Goal: Task Accomplishment & Management: Use online tool/utility

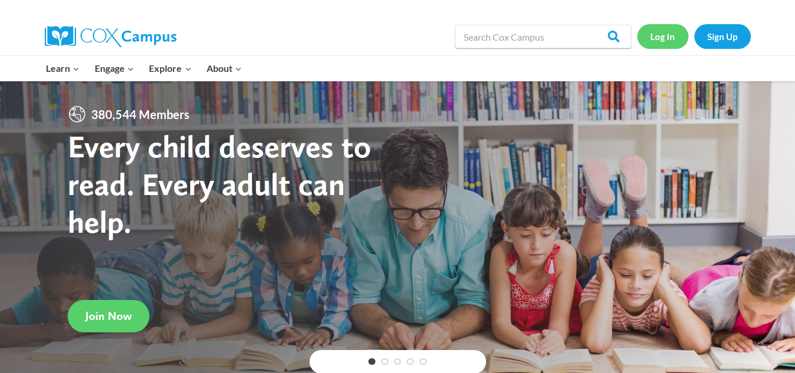
click at [649, 35] on link "Log In" at bounding box center [663, 36] width 51 height 24
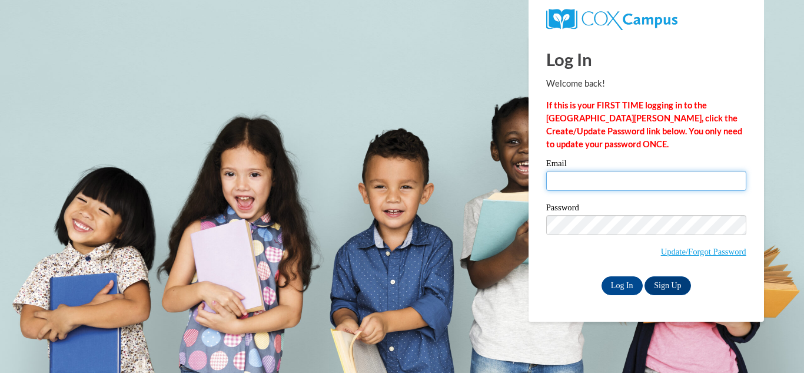
click at [575, 175] on input "Email" at bounding box center [646, 181] width 200 height 20
type input "[EMAIL_ADDRESS][DOMAIN_NAME]"
click at [626, 295] on div "Log In Welcome back! If this is your FIRST TIME logging in to the NEW Cox Campu…" at bounding box center [646, 178] width 253 height 286
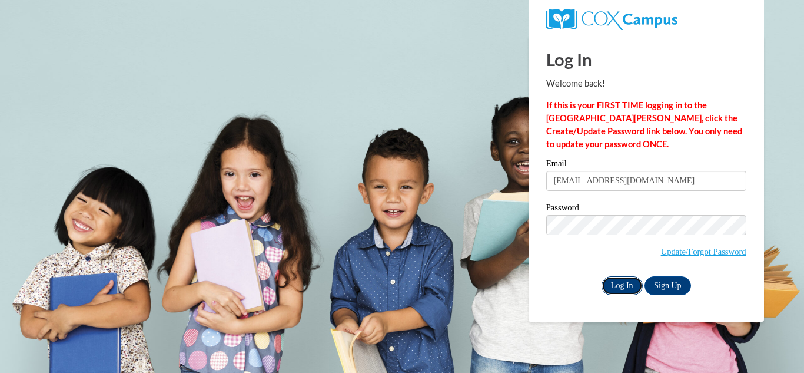
click at [626, 290] on input "Log In" at bounding box center [622, 285] width 41 height 19
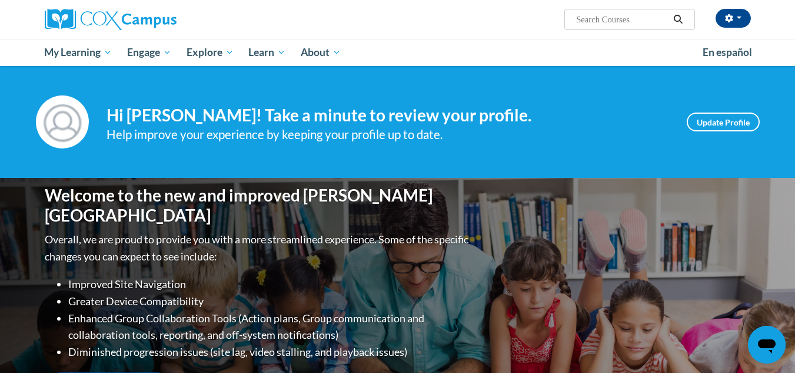
click at [715, 110] on div "Your profile Hi Jessica Simon! Take a minute to review your profile. Help impro…" at bounding box center [398, 121] width 742 height 53
click at [713, 115] on link "Update Profile" at bounding box center [723, 121] width 73 height 19
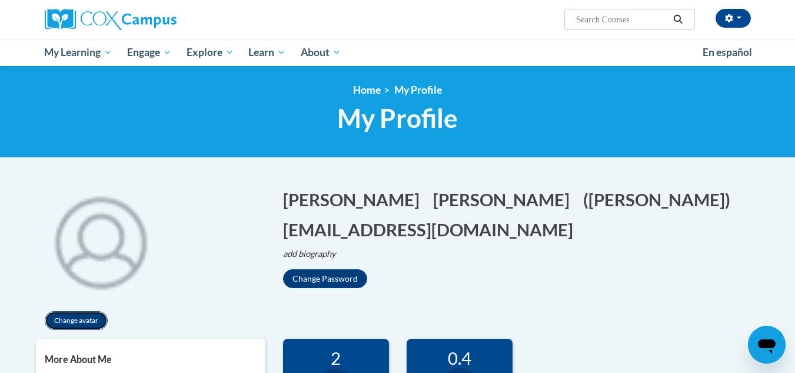
click at [85, 316] on button "Change avatar" at bounding box center [76, 320] width 63 height 19
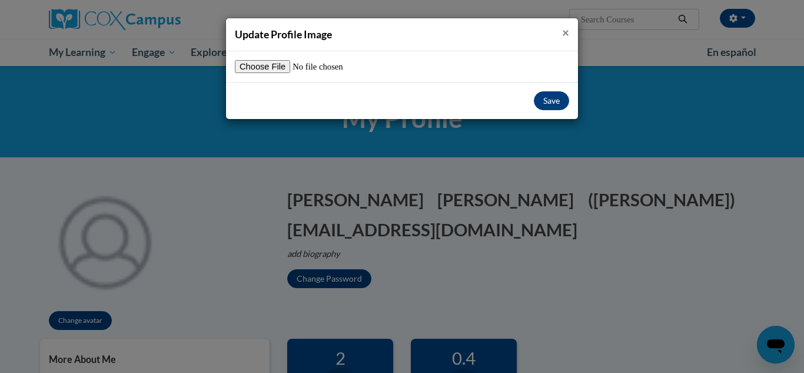
click at [563, 32] on span "×" at bounding box center [565, 32] width 7 height 15
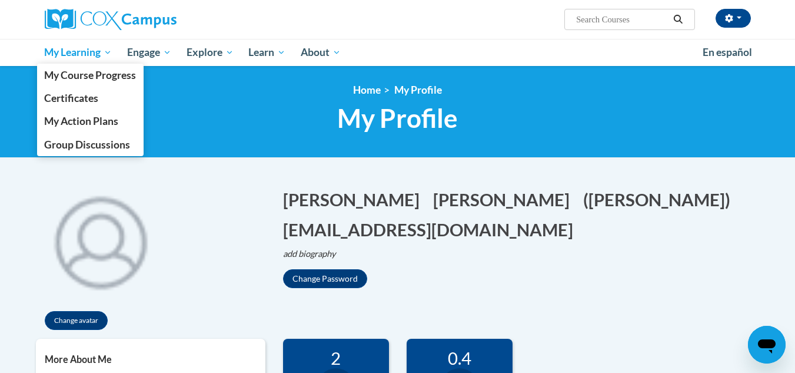
click at [82, 62] on link "My Learning" at bounding box center [78, 52] width 83 height 27
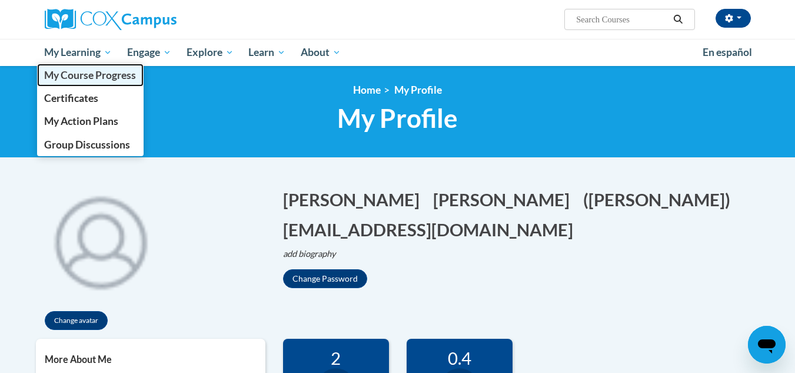
click at [83, 70] on span "My Course Progress" at bounding box center [90, 75] width 92 height 12
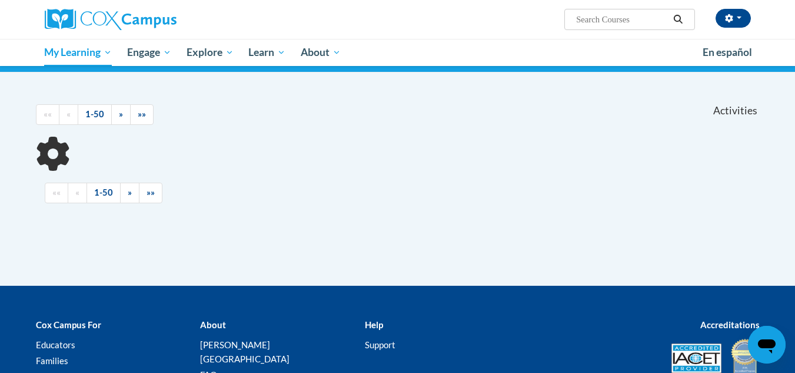
scroll to position [77, 0]
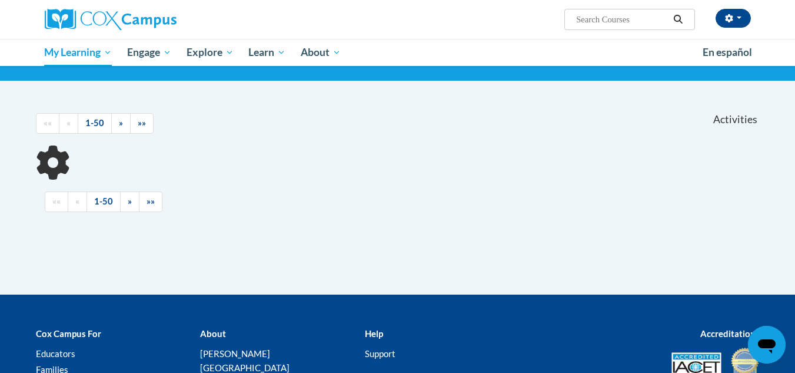
click at [795, 125] on html "[PERSON_NAME] (Central Daylight Time GMT-0500 ) My Profile Inbox My Transcripts…" at bounding box center [397, 109] width 795 height 373
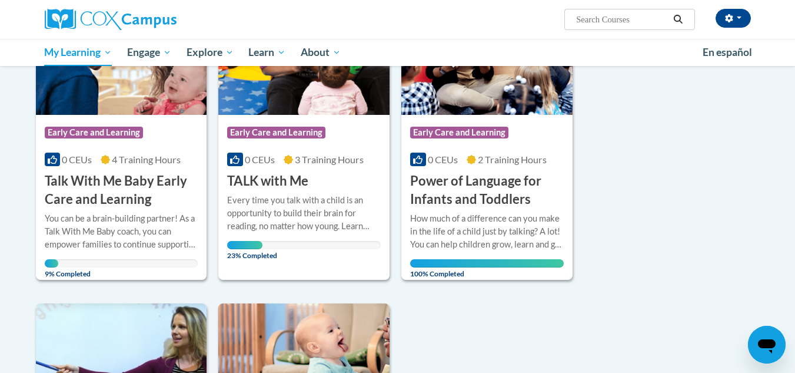
scroll to position [218, 0]
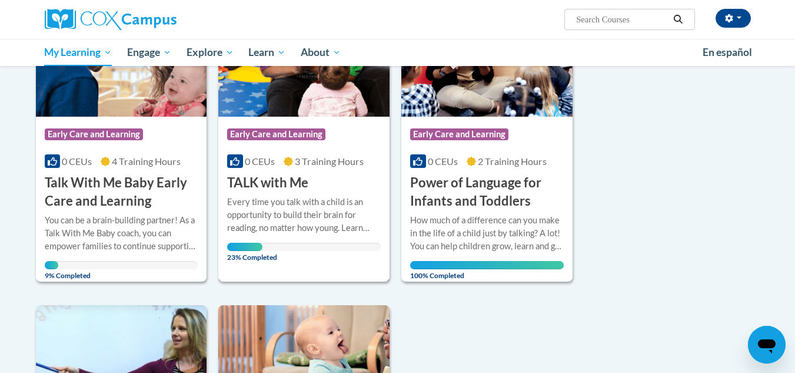
click at [333, 185] on div "Course Category: Early Care and Learning 0 CEUs 3 Training Hours COURSE TALK wi…" at bounding box center [303, 154] width 171 height 75
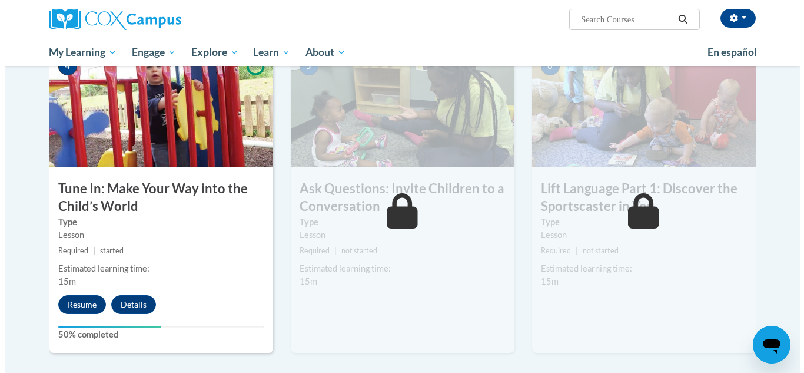
scroll to position [644, 0]
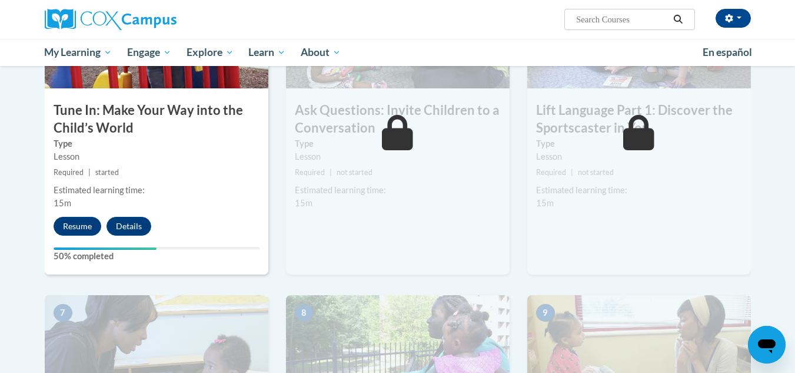
drag, startPoint x: 803, startPoint y: 79, endPoint x: 778, endPoint y: 223, distance: 146.4
click at [67, 236] on div "4 Tune In: Make Your Way into the Child’s World Type Lesson Required | started …" at bounding box center [157, 123] width 224 height 304
click at [86, 215] on div "4 Tune In: Make Your Way into the Child’s World Type Lesson Required | started …" at bounding box center [157, 123] width 224 height 304
click at [77, 223] on button "Resume" at bounding box center [78, 226] width 48 height 19
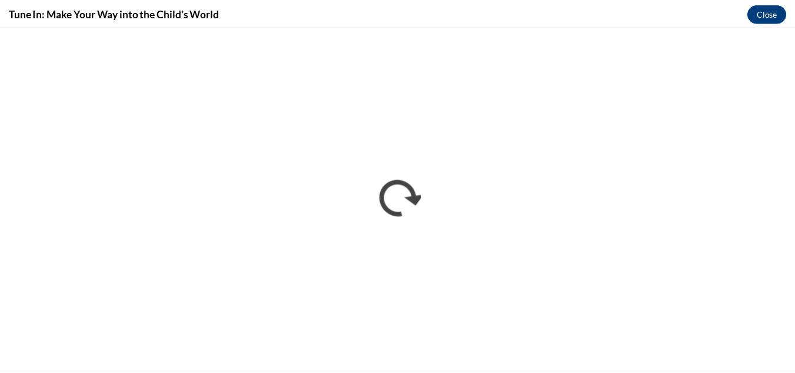
scroll to position [0, 0]
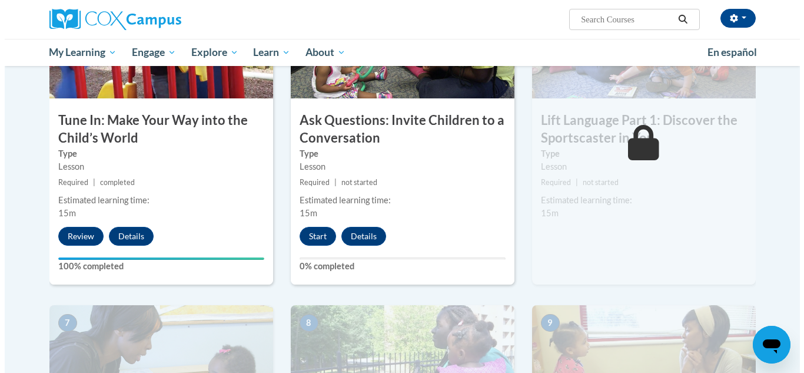
scroll to position [644, 0]
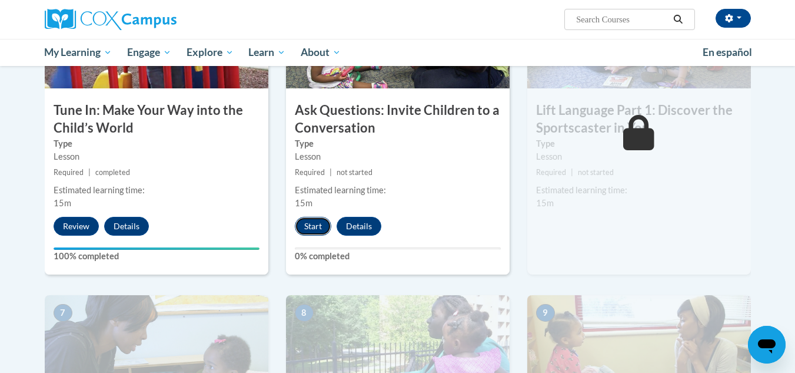
click at [319, 222] on button "Start" at bounding box center [313, 226] width 37 height 19
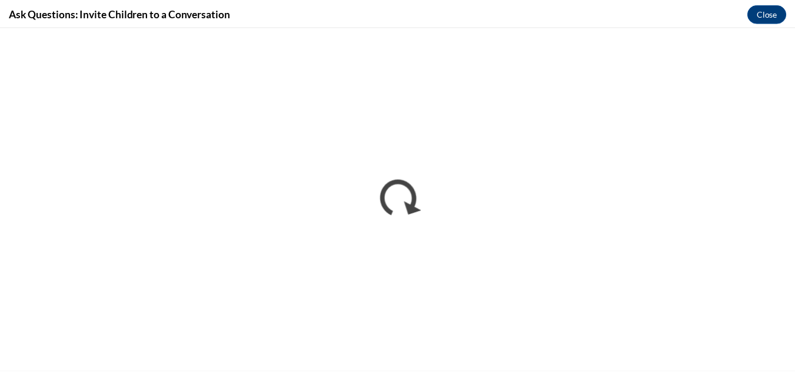
scroll to position [0, 0]
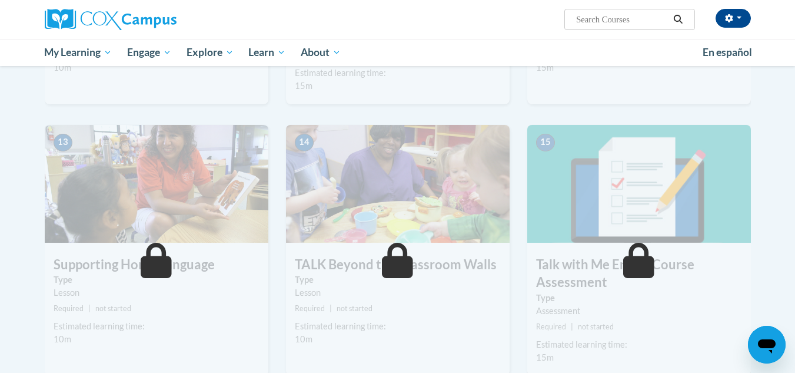
scroll to position [1334, 0]
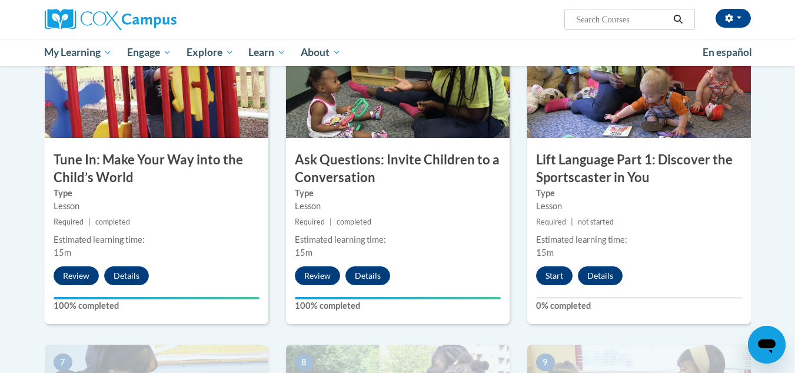
drag, startPoint x: 804, startPoint y: 45, endPoint x: 779, endPoint y: 208, distance: 164.4
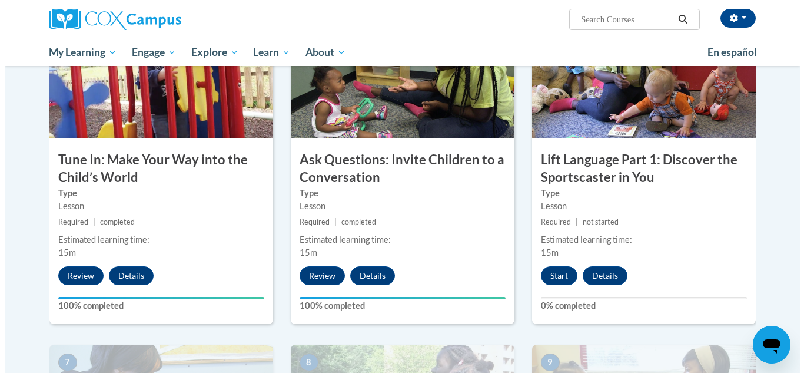
scroll to position [592, 0]
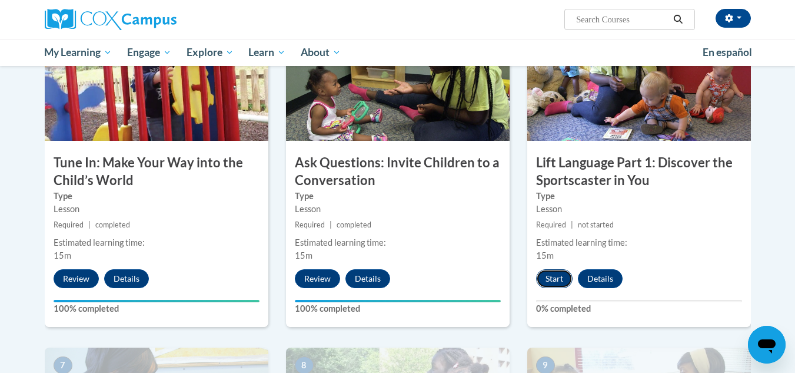
click at [555, 287] on button "Start" at bounding box center [554, 278] width 37 height 19
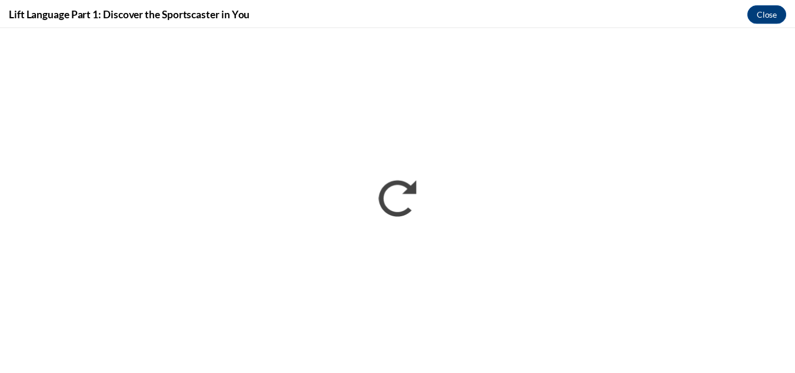
scroll to position [0, 0]
